Goal: Information Seeking & Learning: Understand process/instructions

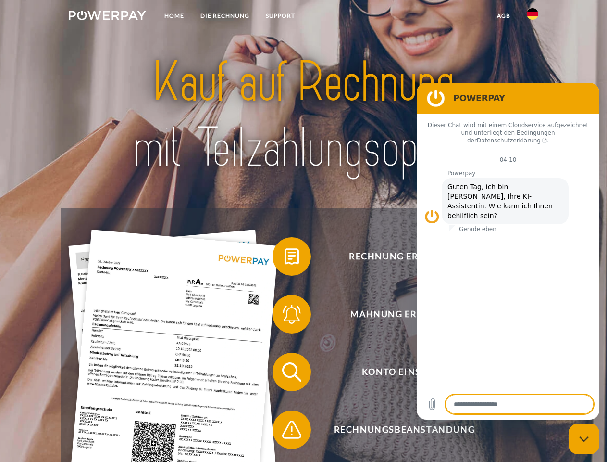
click at [107, 17] on img at bounding box center [107, 16] width 77 height 10
click at [533, 17] on img at bounding box center [533, 14] width 12 height 12
click at [504, 16] on link "agb" at bounding box center [504, 15] width 30 height 17
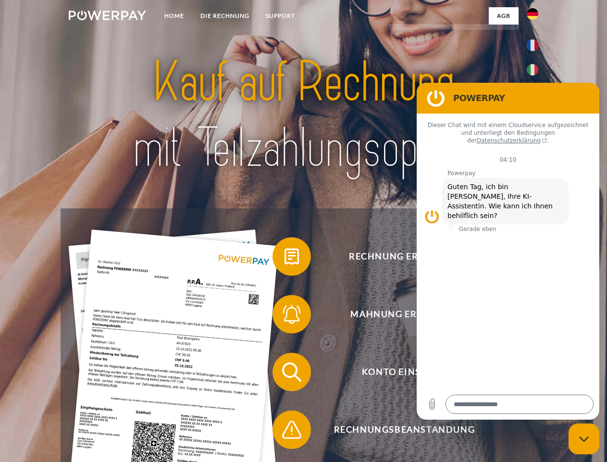
click at [285, 258] on span at bounding box center [277, 256] width 48 height 48
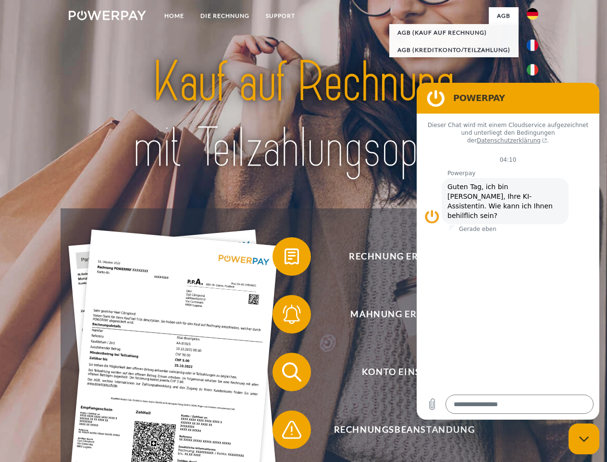
click at [285, 316] on span at bounding box center [277, 314] width 48 height 48
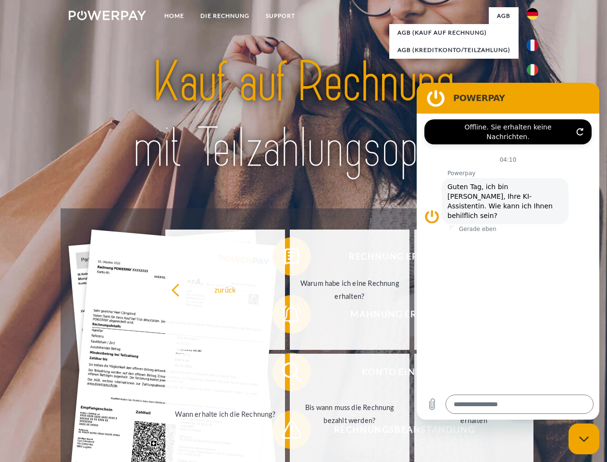
click at [290, 374] on link "Bis wann muss die Rechnung bezahlt werden?" at bounding box center [350, 414] width 120 height 120
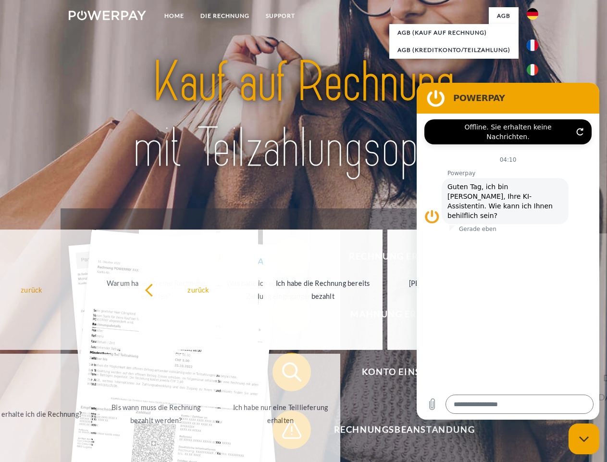
click at [285, 431] on div "Rechnung erhalten? Mahnung erhalten? Konto einsehen" at bounding box center [304, 400] width 486 height 385
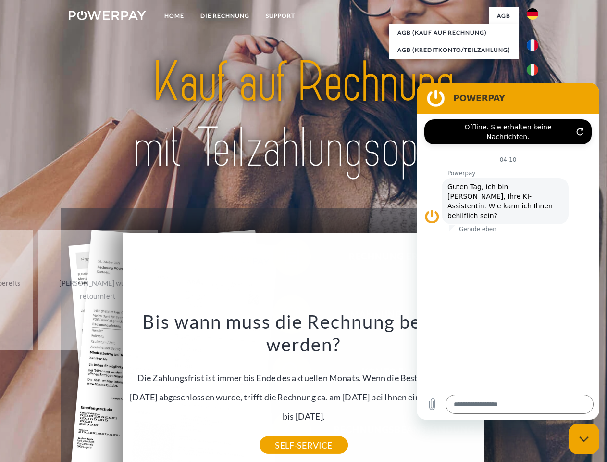
click at [584, 439] on icon "Messaging-Fenster schließen" at bounding box center [585, 439] width 10 height 6
type textarea "*"
